Goal: Information Seeking & Learning: Stay updated

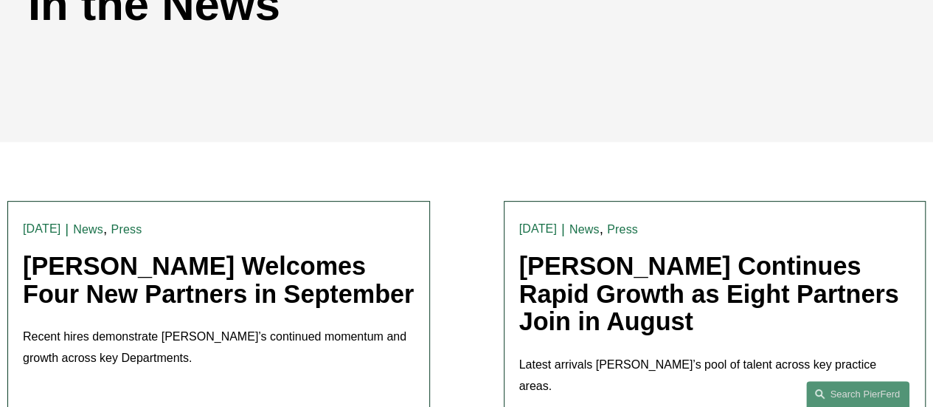
scroll to position [295, 0]
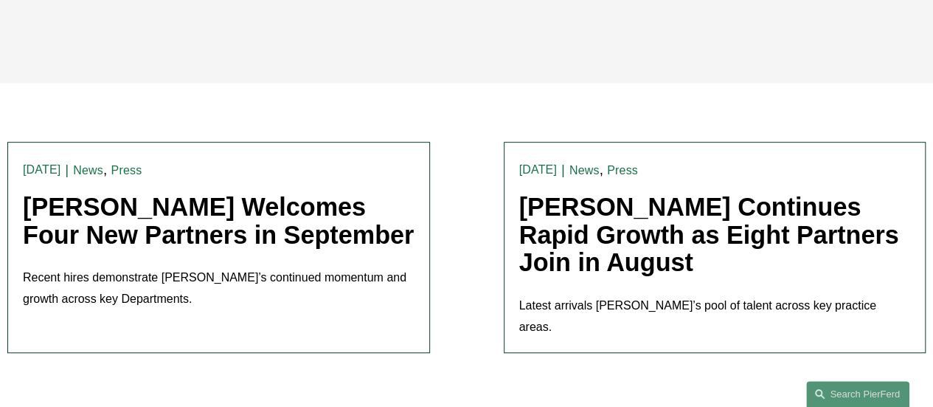
click at [260, 203] on link "[PERSON_NAME] Welcomes Four New Partners in September" at bounding box center [218, 221] width 391 height 56
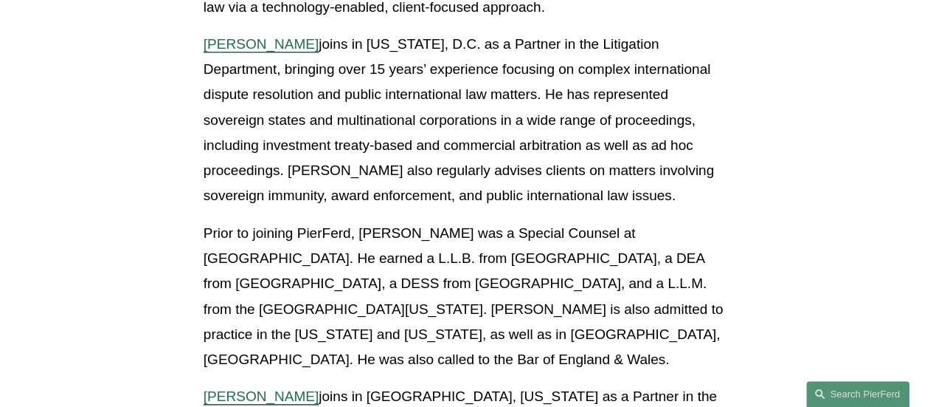
scroll to position [221, 0]
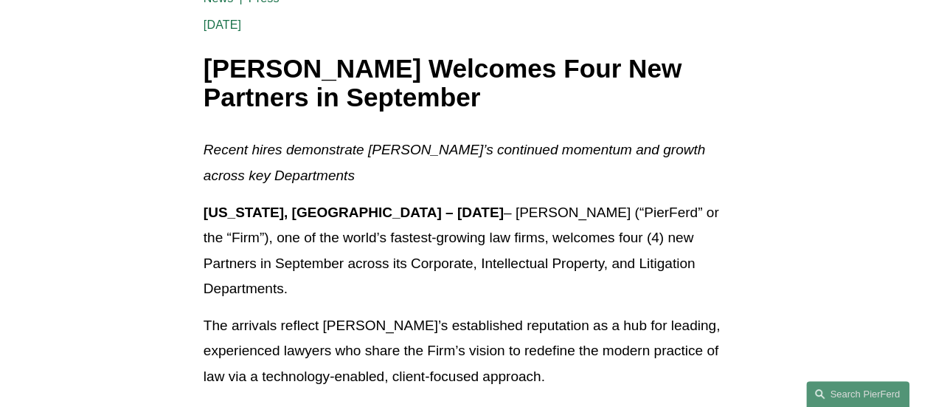
click at [555, 236] on p "[US_STATE], [GEOGRAPHIC_DATA] – [DATE] – [PERSON_NAME] (“PierFerd” or the “Firm…" at bounding box center [467, 250] width 526 height 101
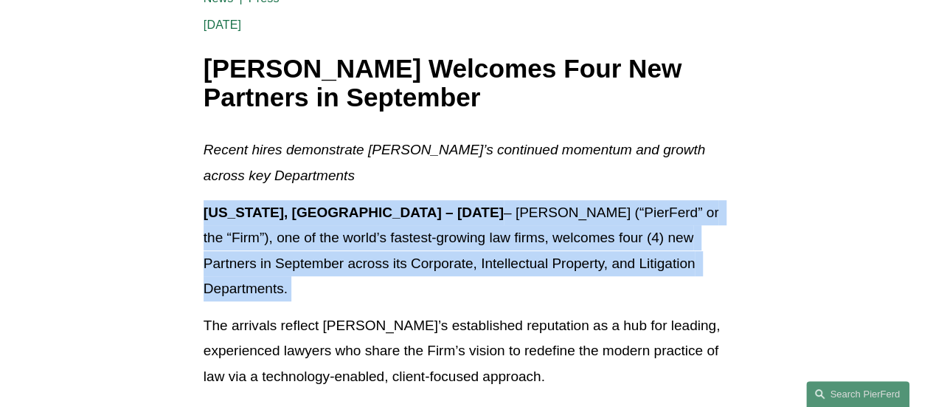
click at [555, 236] on p "[US_STATE], [GEOGRAPHIC_DATA] – [DATE] – [PERSON_NAME] (“PierFerd” or the “Firm…" at bounding box center [467, 250] width 526 height 101
copy p "[US_STATE], [GEOGRAPHIC_DATA] – [DATE] – [PERSON_NAME] (“PierFerd” or the “Firm…"
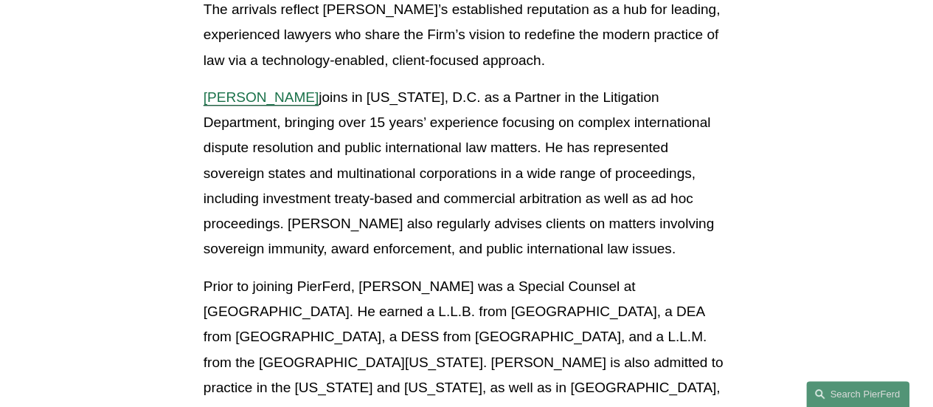
scroll to position [443, 0]
